Goal: Find specific page/section: Find specific page/section

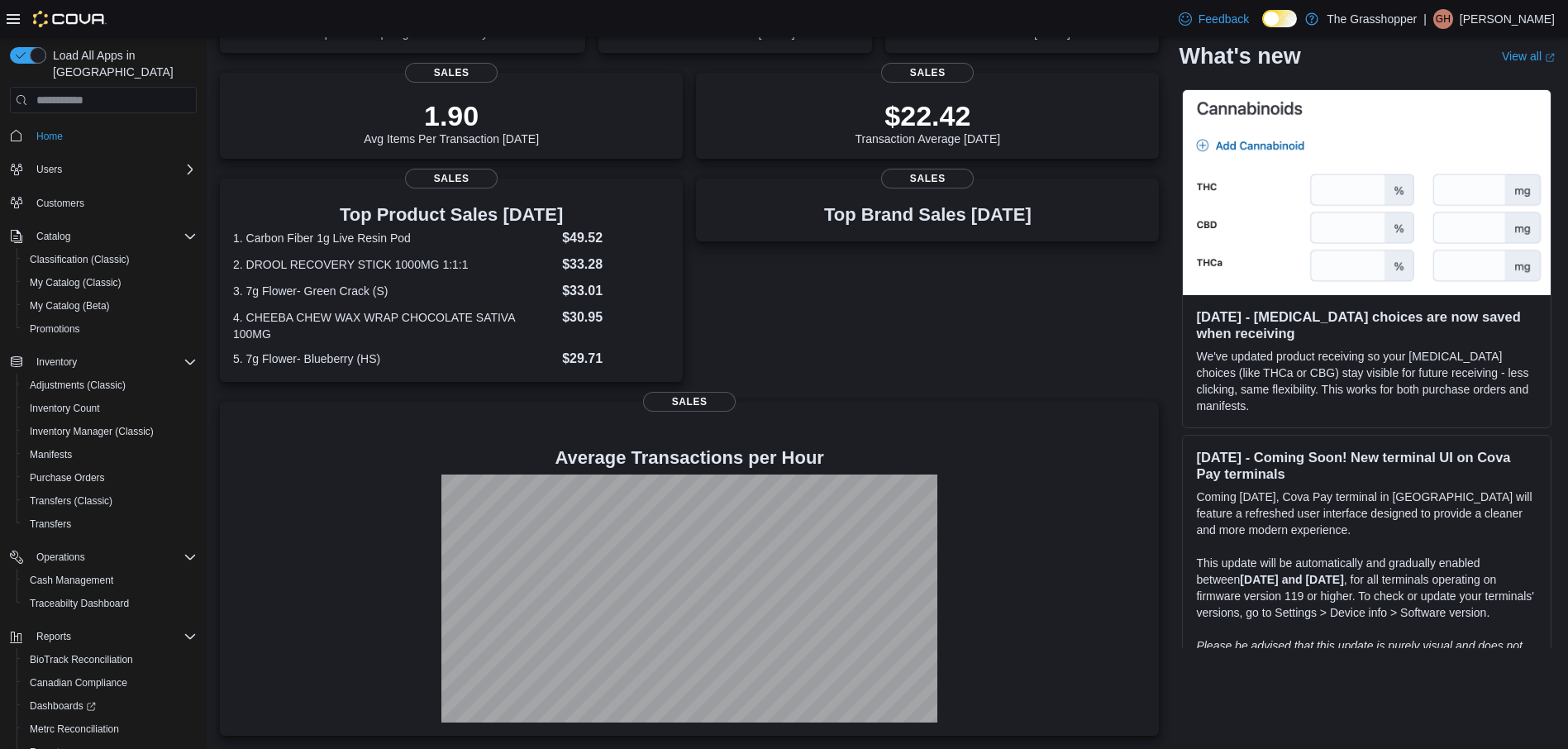
scroll to position [324, 0]
click at [69, 573] on span "Cash Management" at bounding box center [72, 580] width 84 height 13
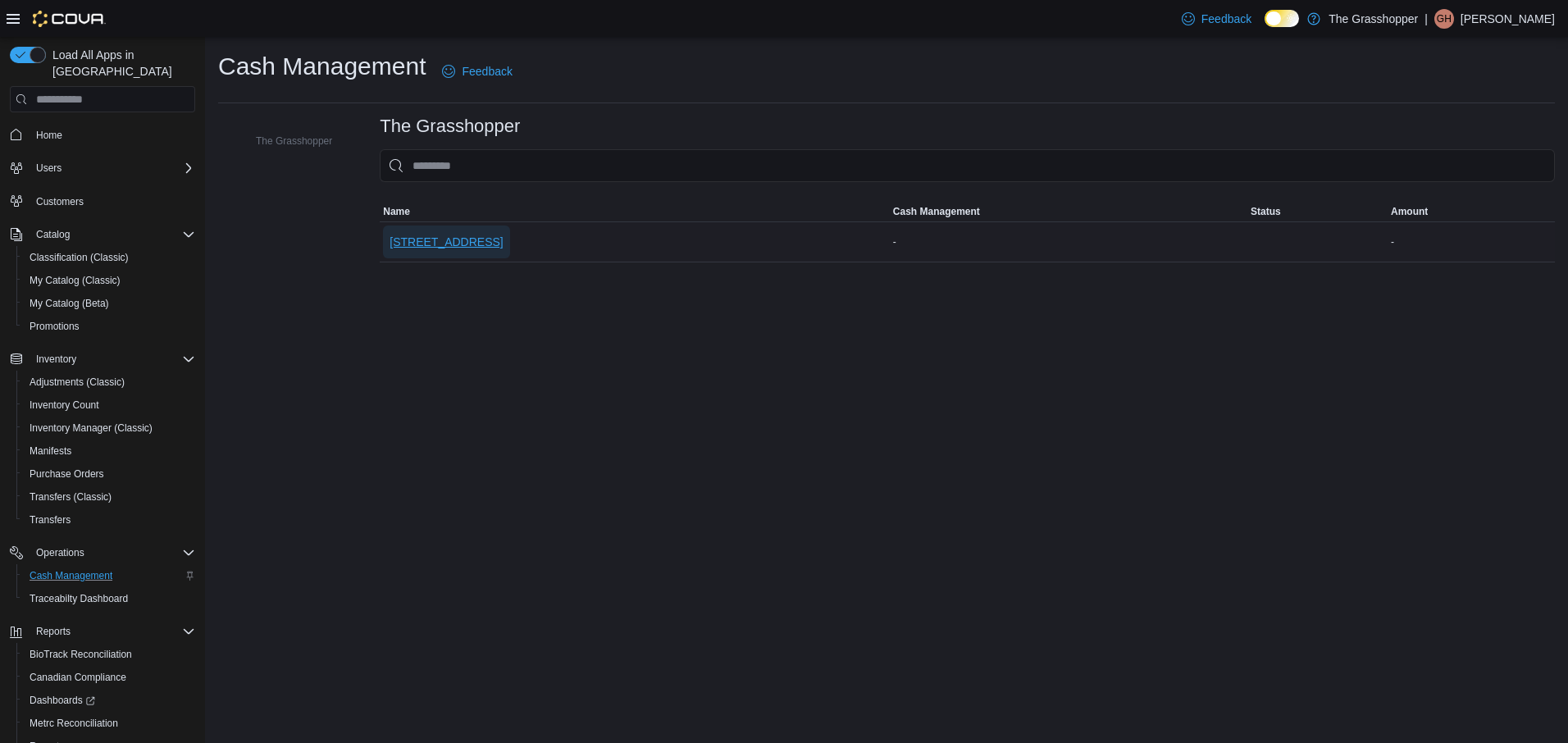
click at [436, 240] on span "663 West Main Street" at bounding box center [446, 242] width 113 height 17
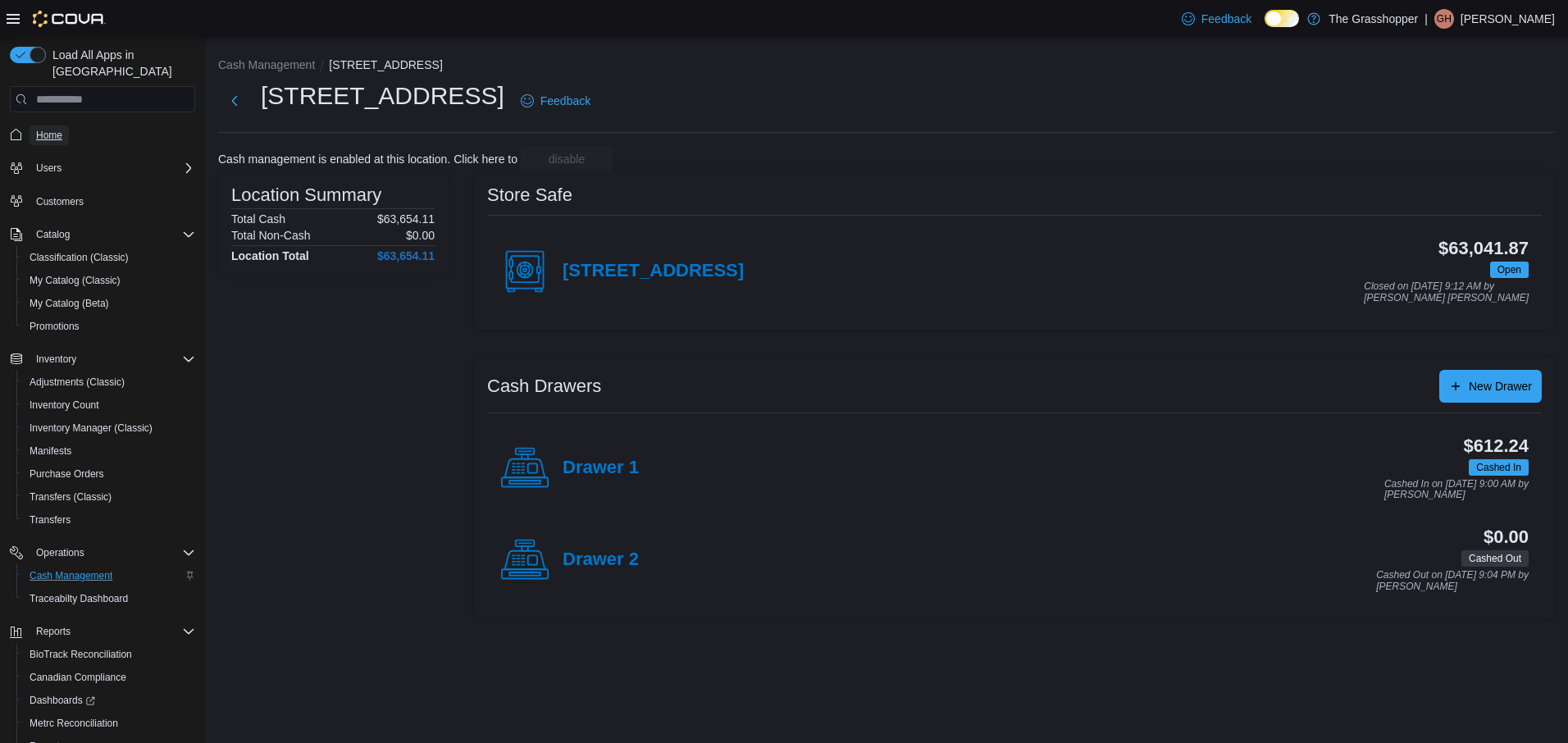
click at [49, 129] on span "Home" at bounding box center [49, 135] width 27 height 13
